Goal: Task Accomplishment & Management: Use online tool/utility

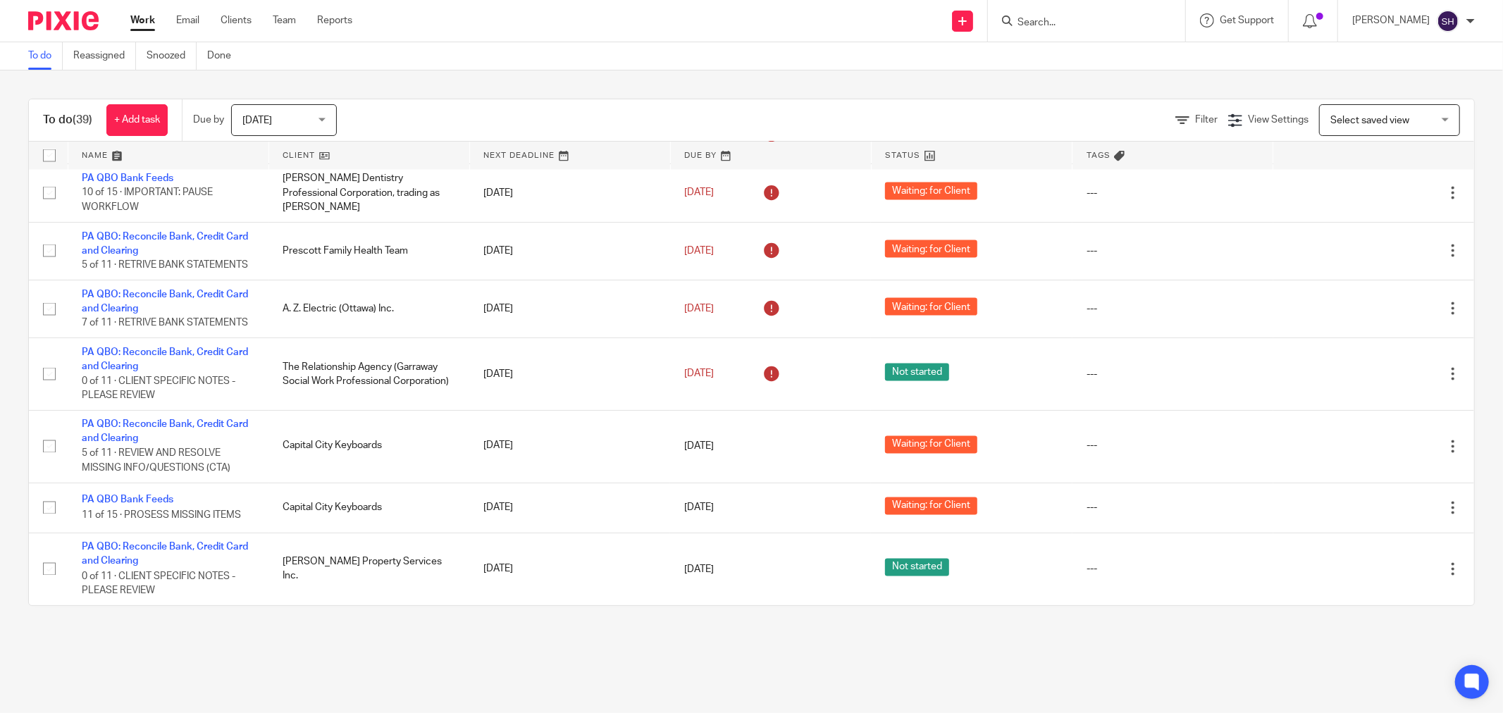
scroll to position [2198, 0]
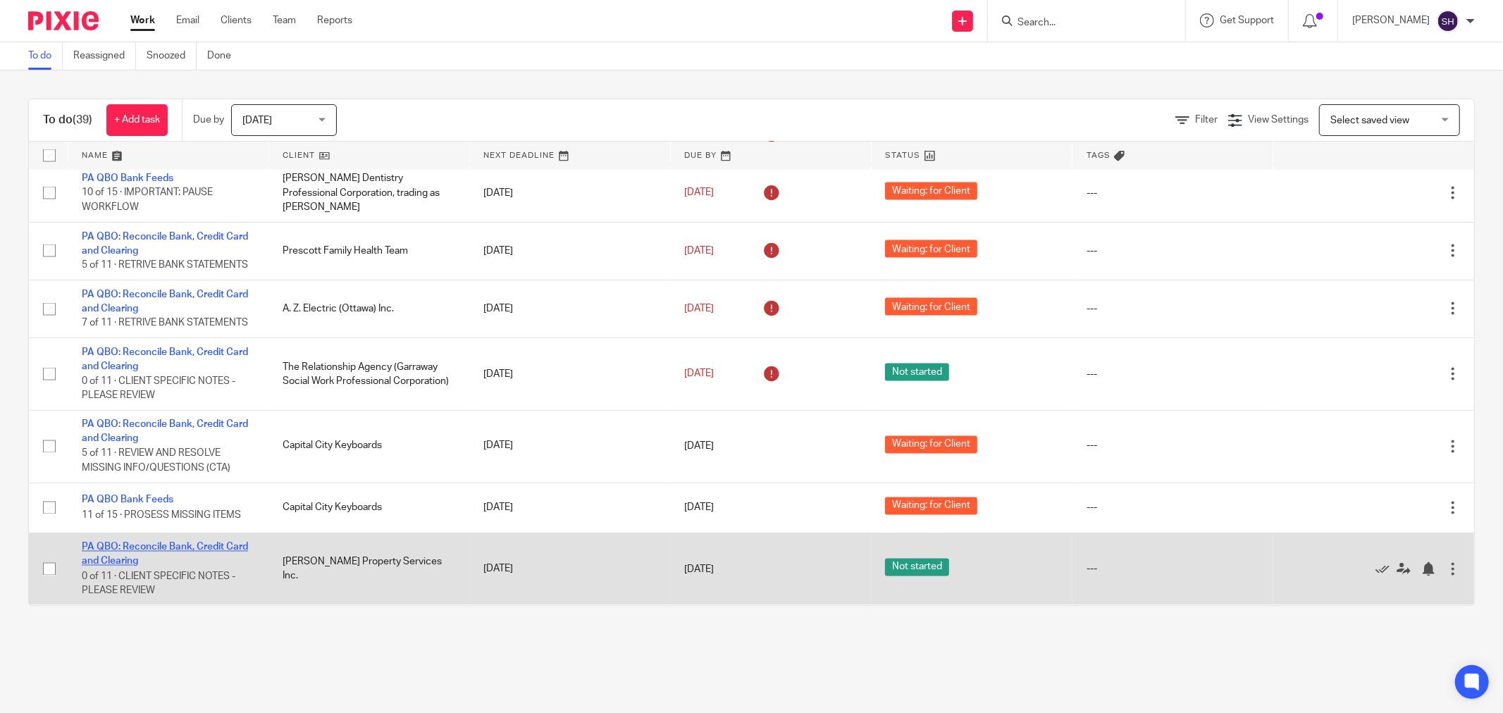
click at [183, 544] on link "PA QBO: Reconcile Bank, Credit Card and Clearing" at bounding box center [165, 555] width 166 height 24
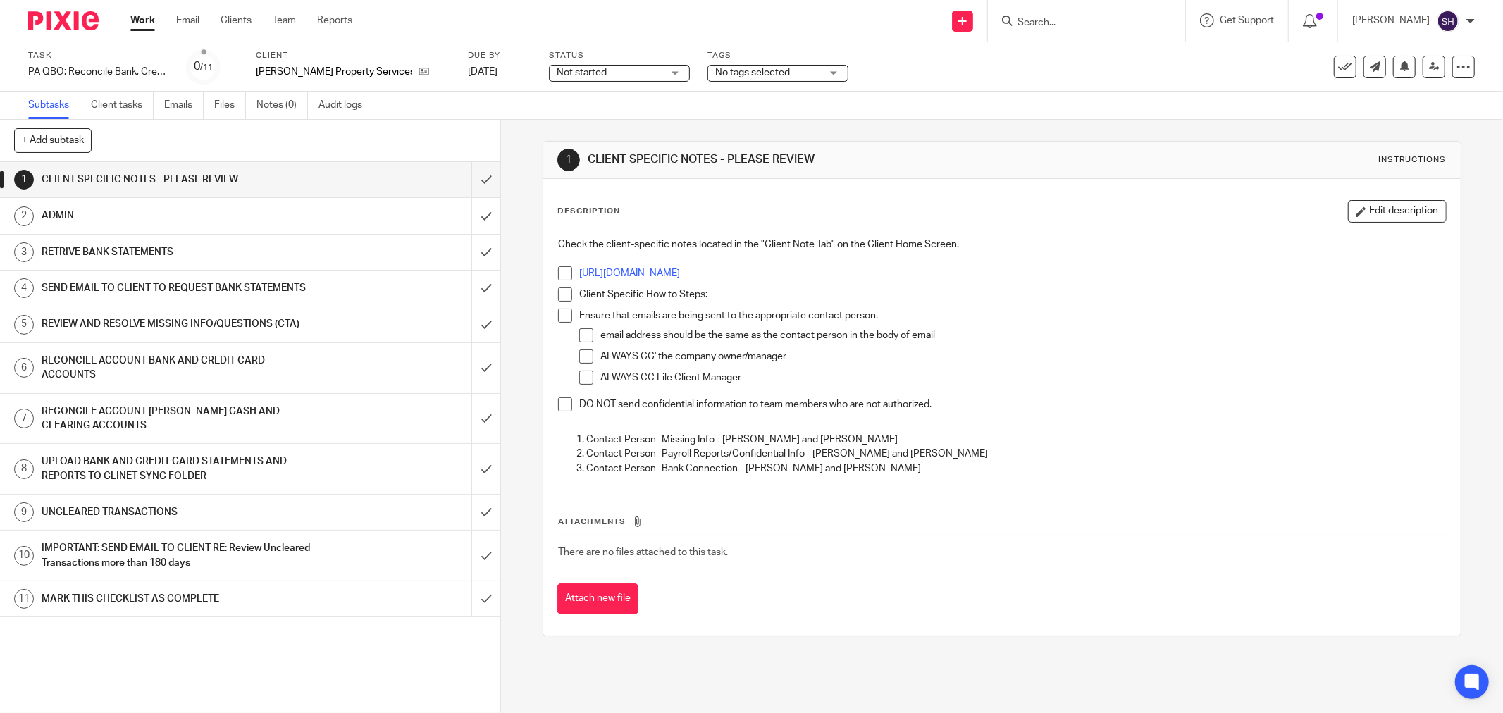
click at [558, 273] on span at bounding box center [565, 273] width 14 height 14
click at [560, 288] on span at bounding box center [565, 295] width 14 height 14
click at [566, 316] on span at bounding box center [565, 316] width 14 height 14
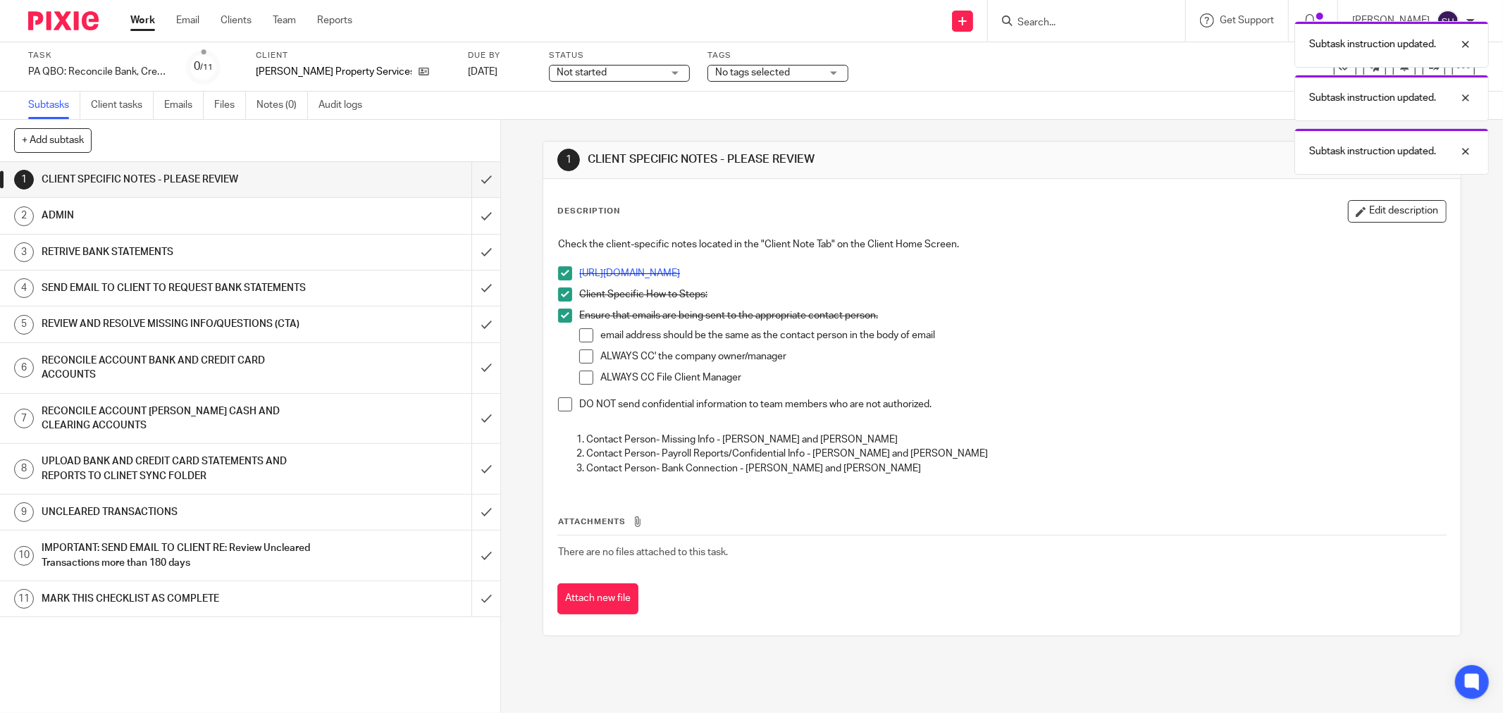
click at [582, 337] on span at bounding box center [586, 335] width 14 height 14
click at [583, 355] on span at bounding box center [586, 357] width 14 height 14
click at [583, 378] on span at bounding box center [586, 378] width 14 height 14
drag, startPoint x: 565, startPoint y: 405, endPoint x: 589, endPoint y: 330, distance: 78.9
click at [564, 405] on span at bounding box center [565, 405] width 14 height 14
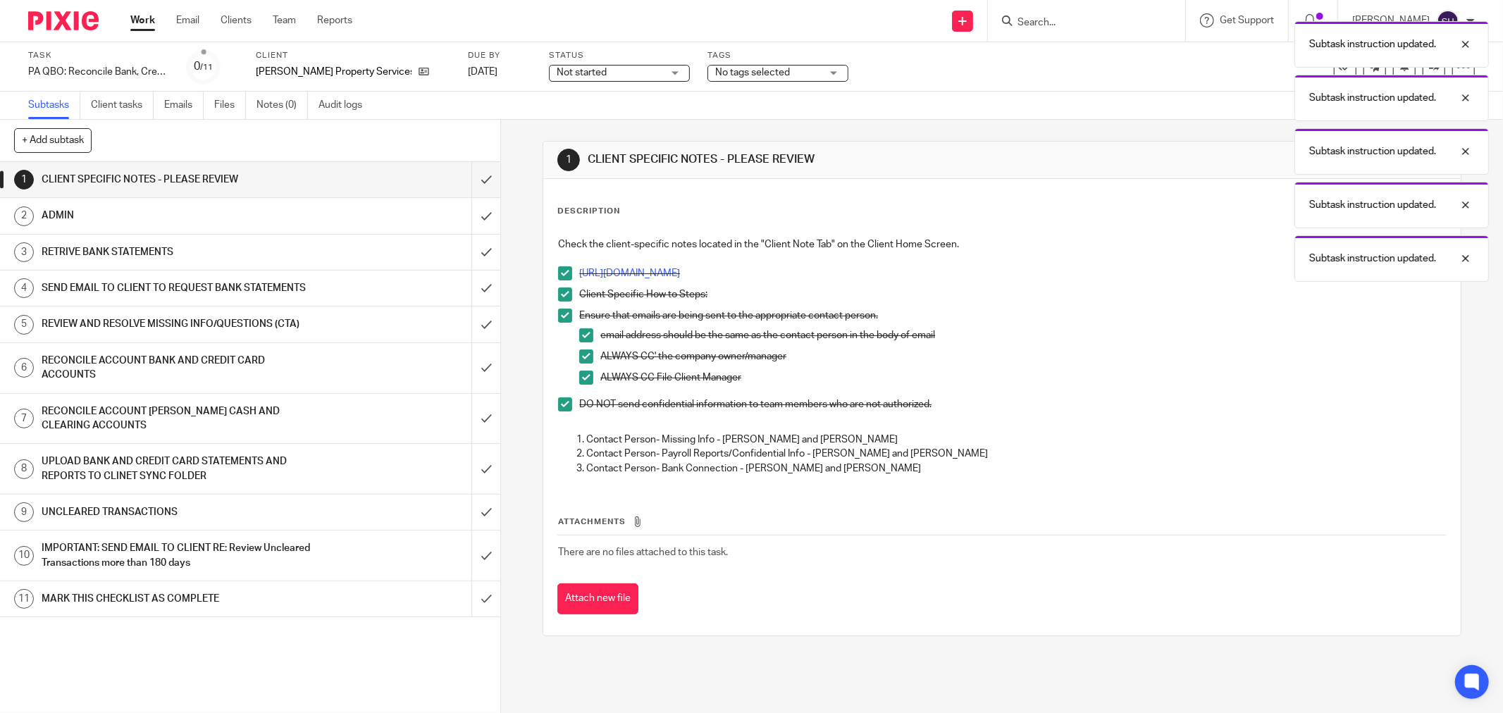
click at [557, 72] on span "Not started" at bounding box center [582, 73] width 50 height 10
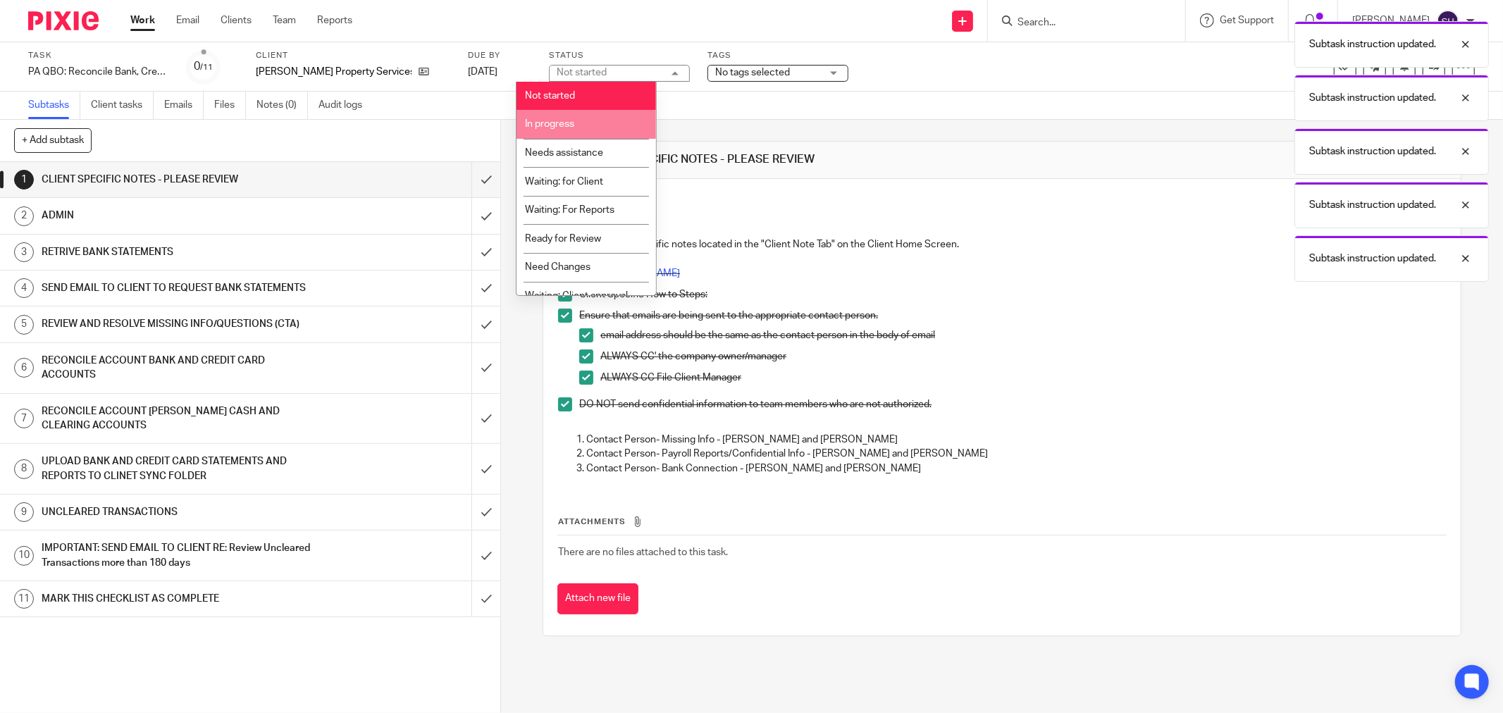
click at [596, 123] on li "In progress" at bounding box center [587, 124] width 140 height 29
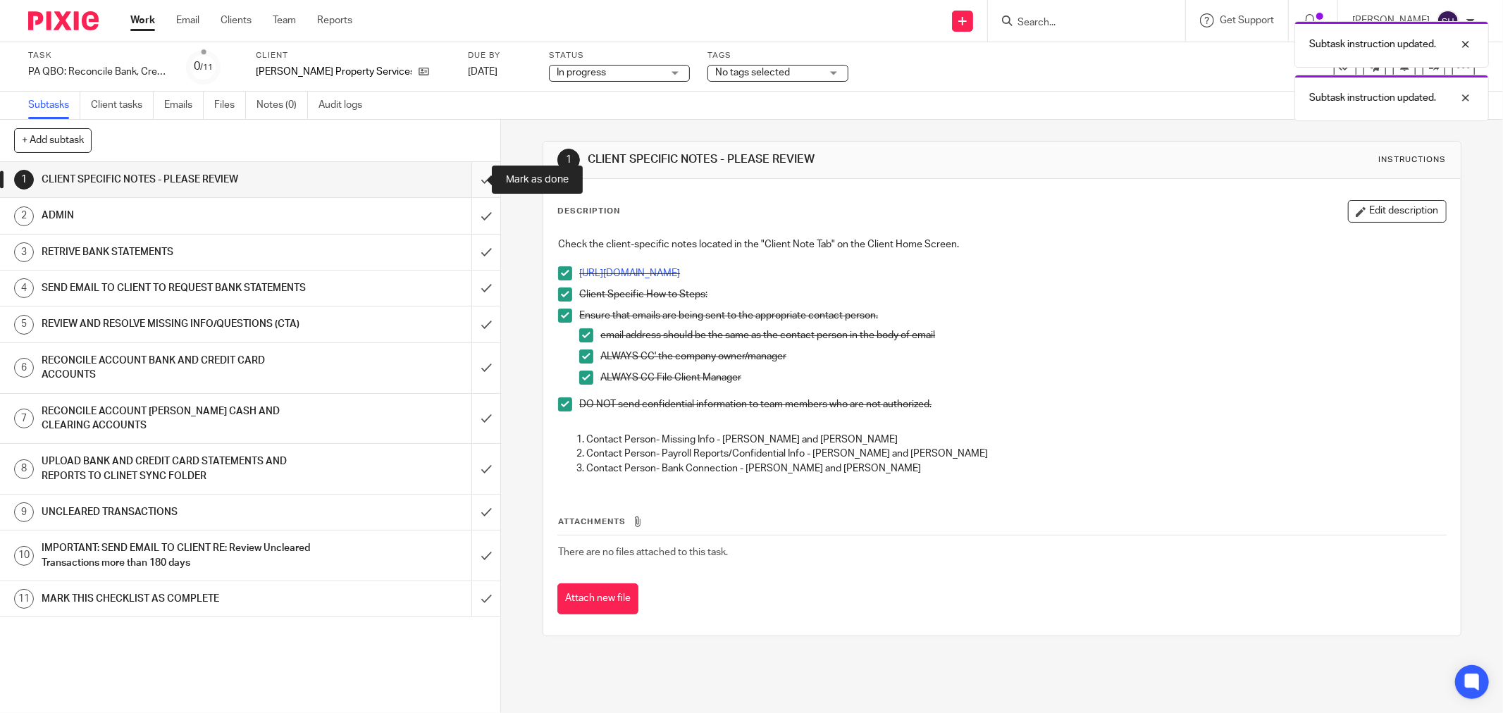
click at [478, 181] on input "submit" at bounding box center [250, 179] width 500 height 35
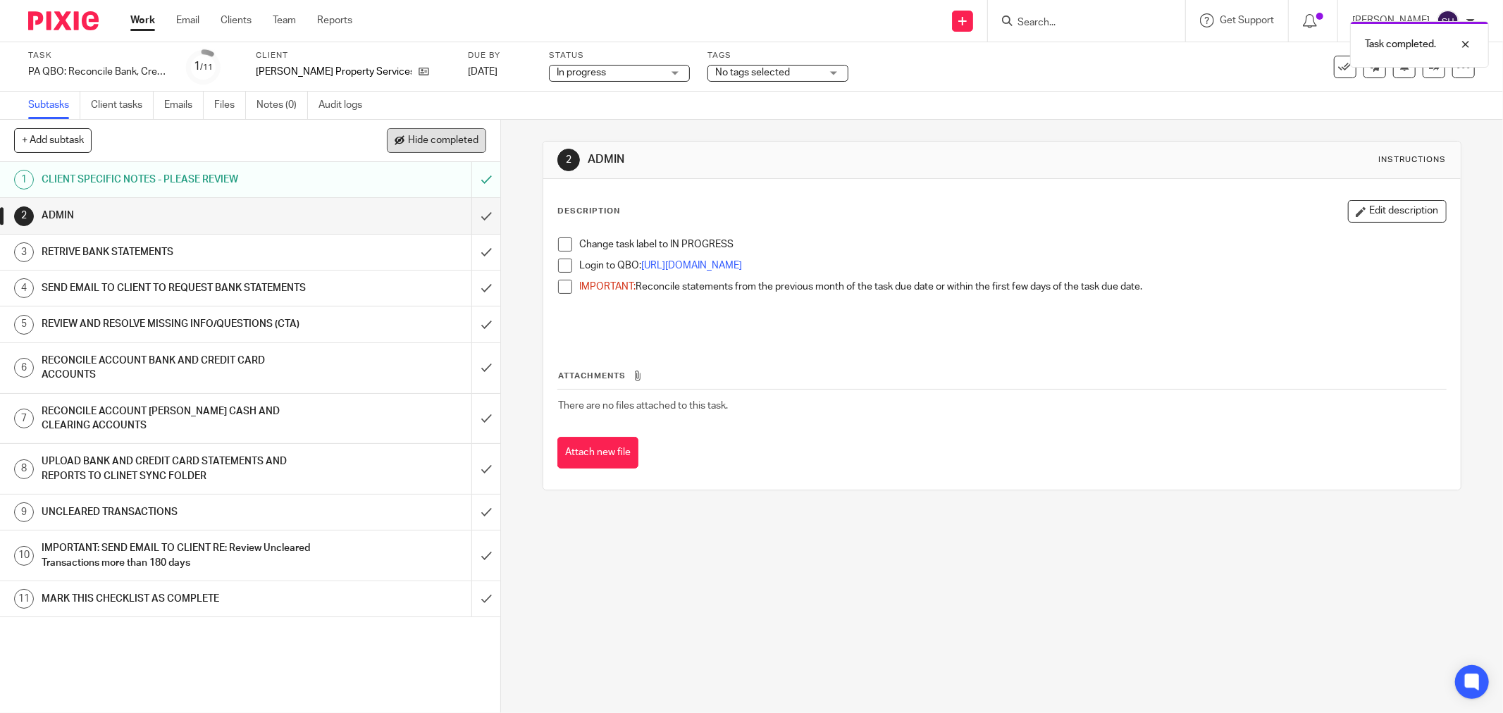
click at [454, 134] on button "Hide completed" at bounding box center [436, 140] width 99 height 24
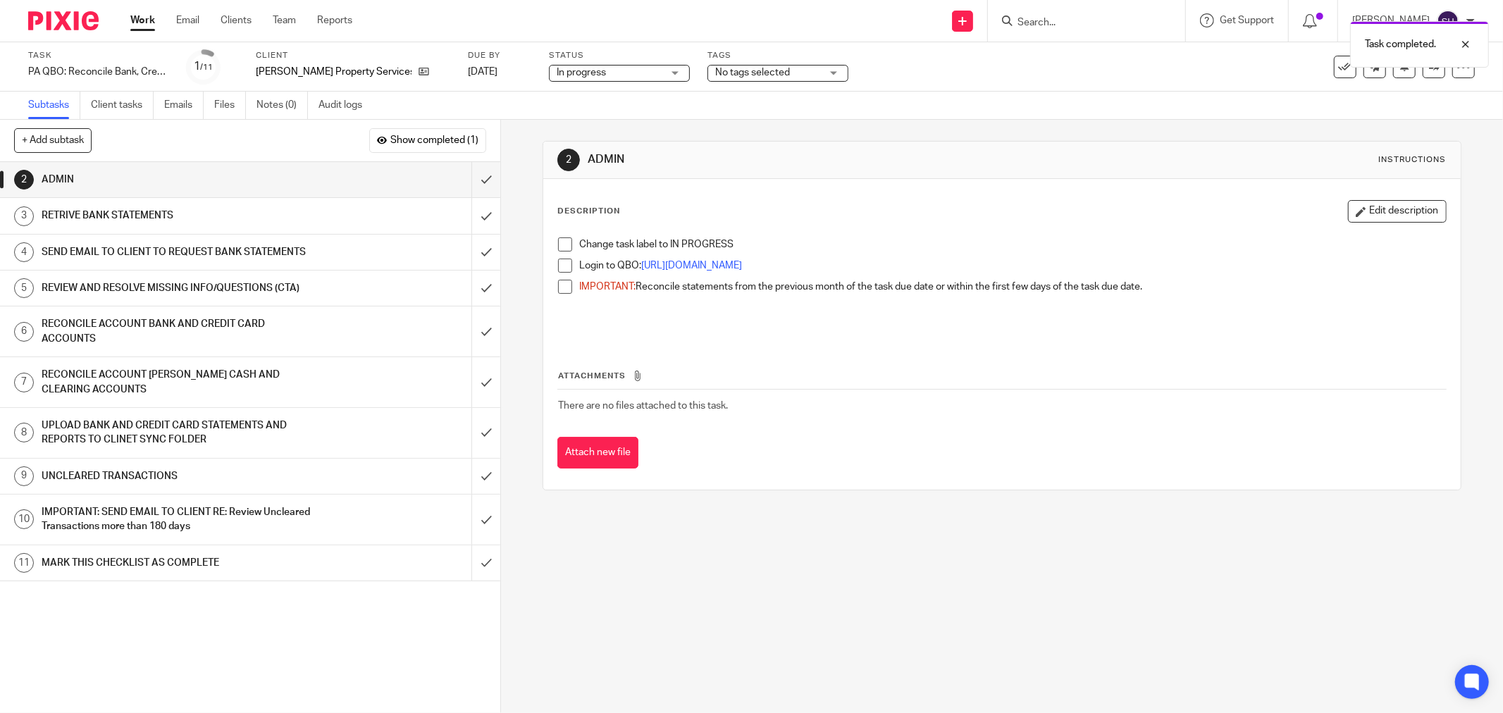
drag, startPoint x: 564, startPoint y: 250, endPoint x: 560, endPoint y: 262, distance: 12.5
click at [562, 250] on span at bounding box center [565, 245] width 14 height 14
click at [560, 264] on span at bounding box center [565, 266] width 14 height 14
click at [559, 288] on span at bounding box center [565, 287] width 14 height 14
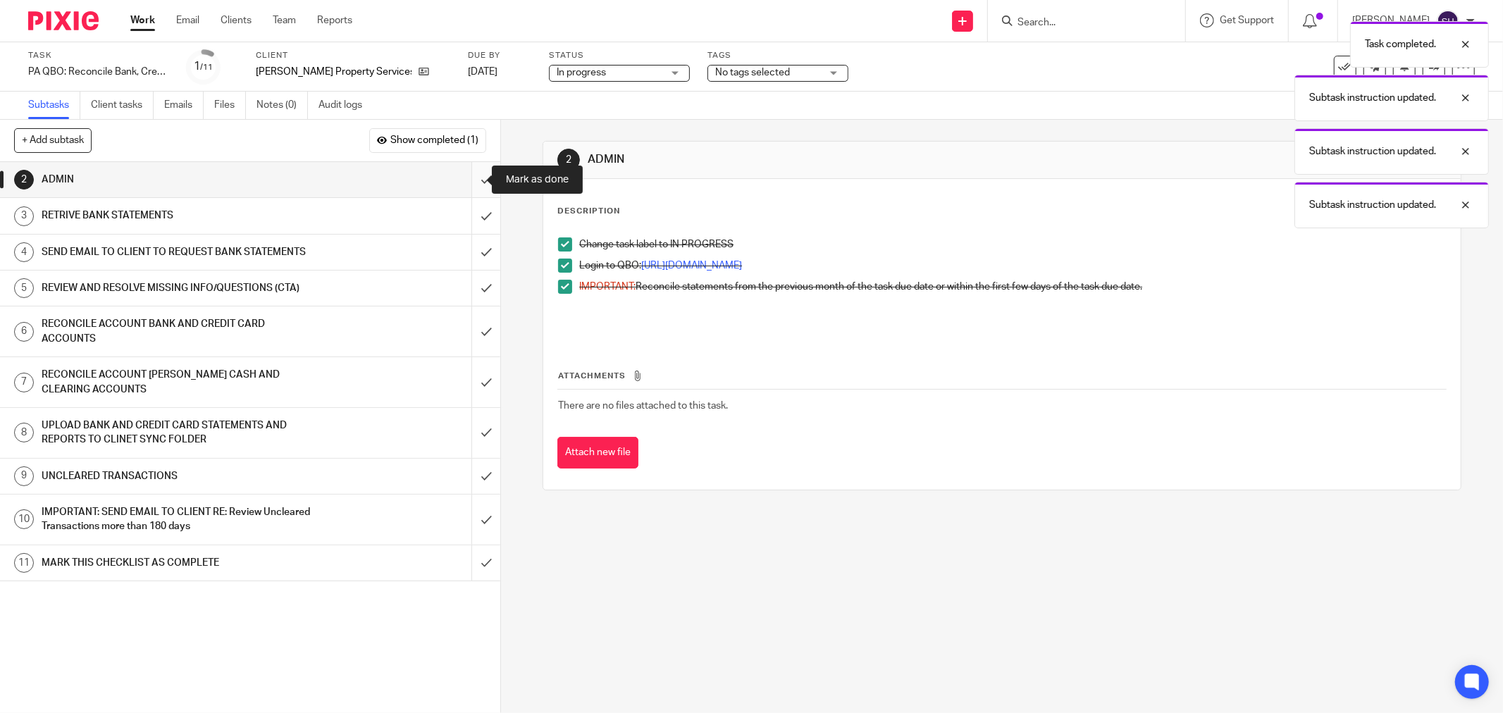
click at [474, 176] on input "submit" at bounding box center [250, 179] width 500 height 35
